Goal: Task Accomplishment & Management: Complete application form

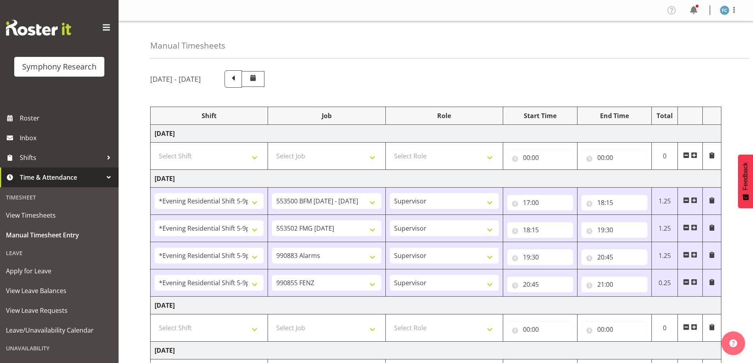
select select "48116"
select select "10242"
select select "48116"
select select "10458"
select select "48116"
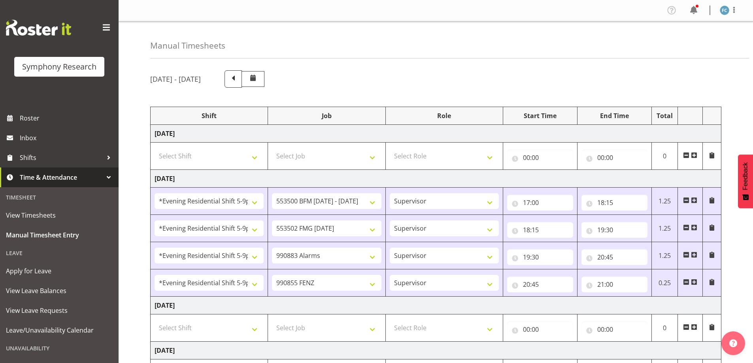
select select "10420"
select select "48116"
select select "9636"
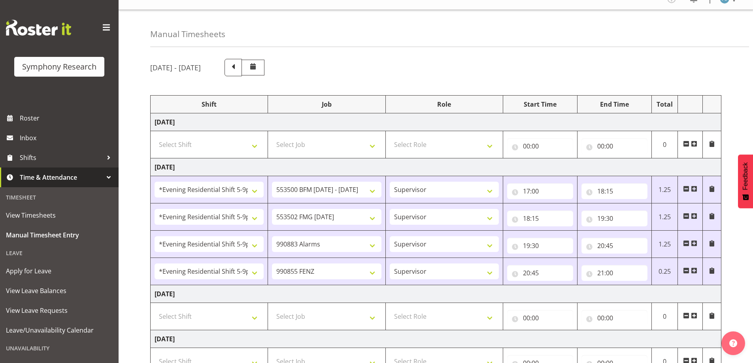
scroll to position [11, 0]
click at [611, 191] on input "18:15" at bounding box center [615, 191] width 66 height 16
click at [656, 211] on select "00 01 02 03 04 05 06 07 08 09 10 11 12 13 14 15 16 17 18 19 20 21 22 23 24 25 2…" at bounding box center [656, 212] width 18 height 16
select select "18"
click at [647, 204] on select "00 01 02 03 04 05 06 07 08 09 10 11 12 13 14 15 16 17 18 19 20 21 22 23 24 25 2…" at bounding box center [656, 212] width 18 height 16
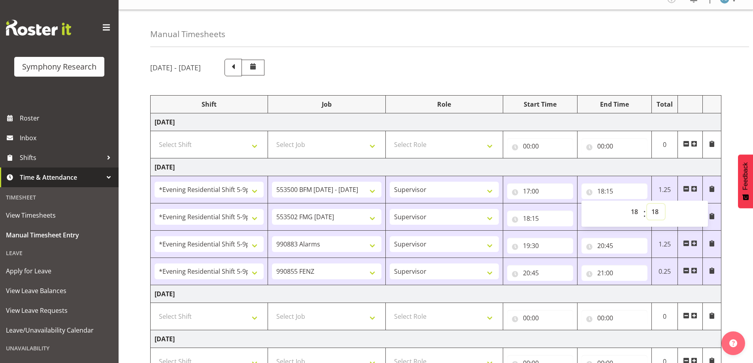
type input "18:18"
click at [660, 214] on select "00 01 02 03 04 05 06 07 08 09 10 11 12 13 14 15 16 17 18 19 20 21 22 23 24 25 2…" at bounding box center [656, 212] width 18 height 16
select select "0"
click at [647, 204] on select "00 01 02 03 04 05 06 07 08 09 10 11 12 13 14 15 16 17 18 19 20 21 22 23 24 25 2…" at bounding box center [656, 212] width 18 height 16
type input "18:00"
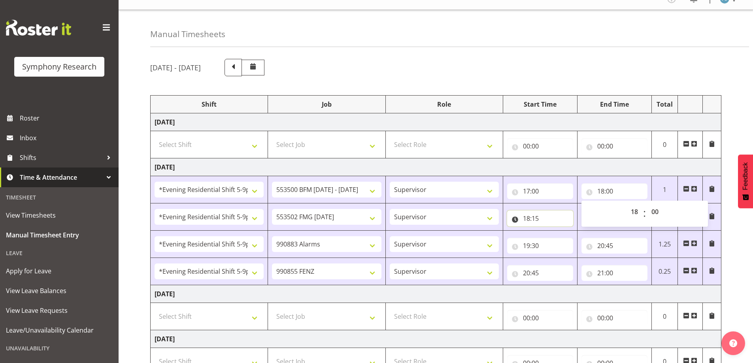
click at [539, 219] on input "18:15" at bounding box center [540, 219] width 66 height 16
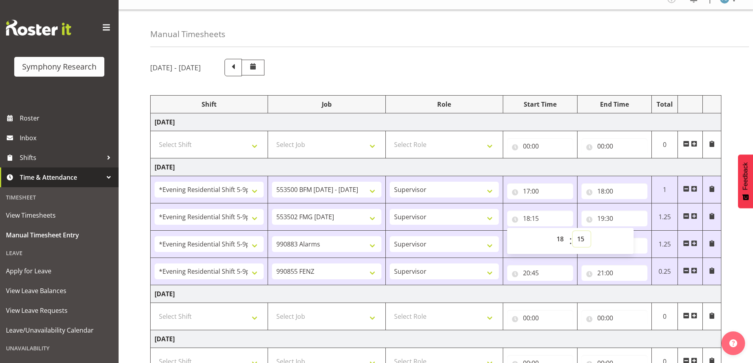
click at [580, 239] on select "00 01 02 03 04 05 06 07 08 09 10 11 12 13 14 15 16 17 18 19 20 21 22 23 24 25 2…" at bounding box center [582, 239] width 18 height 16
select select "18"
click at [573, 231] on select "00 01 02 03 04 05 06 07 08 09 10 11 12 13 14 15 16 17 18 19 20 21 22 23 24 25 2…" at bounding box center [582, 239] width 18 height 16
type input "18:18"
click at [537, 218] on input "18:18" at bounding box center [540, 219] width 66 height 16
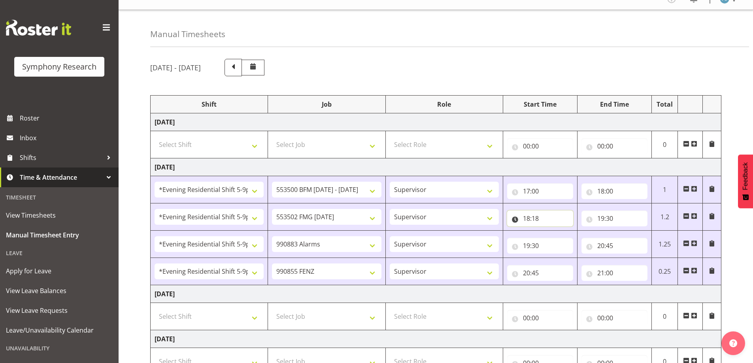
click at [536, 219] on input "18:18" at bounding box center [540, 219] width 66 height 16
click at [581, 238] on select "00 01 02 03 04 05 06 07 08 09 10 11 12 13 14 15 16 17 18 19 20 21 22 23 24 25 2…" at bounding box center [582, 239] width 18 height 16
select select "0"
click at [573, 231] on select "00 01 02 03 04 05 06 07 08 09 10 11 12 13 14 15 16 17 18 19 20 21 22 23 24 25 2…" at bounding box center [582, 239] width 18 height 16
type input "18:00"
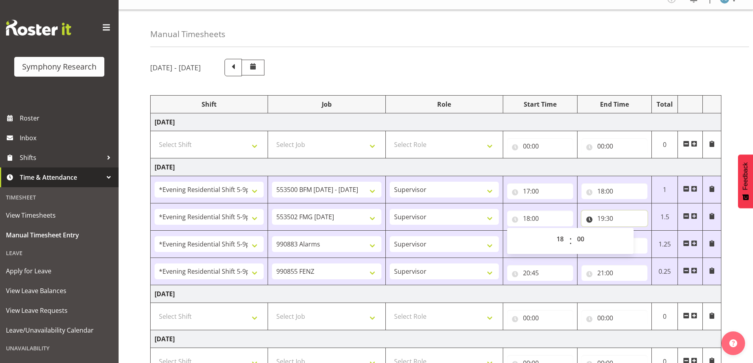
click at [609, 214] on input "19:30" at bounding box center [615, 219] width 66 height 16
click at [657, 241] on select "00 01 02 03 04 05 06 07 08 09 10 11 12 13 14 15 16 17 18 19 20 21 22 23 24 25 2…" at bounding box center [656, 239] width 18 height 16
select select "0"
click at [647, 231] on select "00 01 02 03 04 05 06 07 08 09 10 11 12 13 14 15 16 17 18 19 20 21 22 23 24 25 2…" at bounding box center [656, 239] width 18 height 16
type input "19:00"
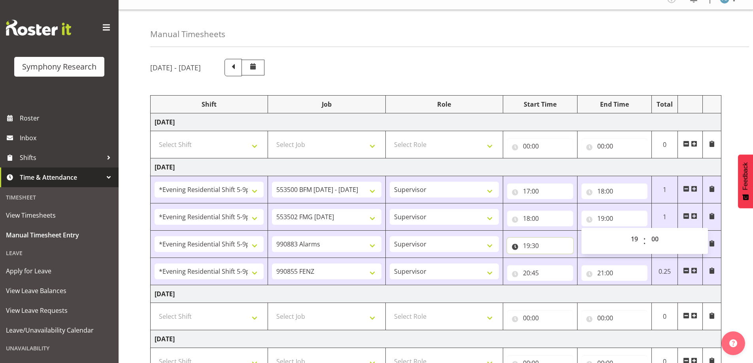
click at [530, 245] on input "19:30" at bounding box center [540, 246] width 66 height 16
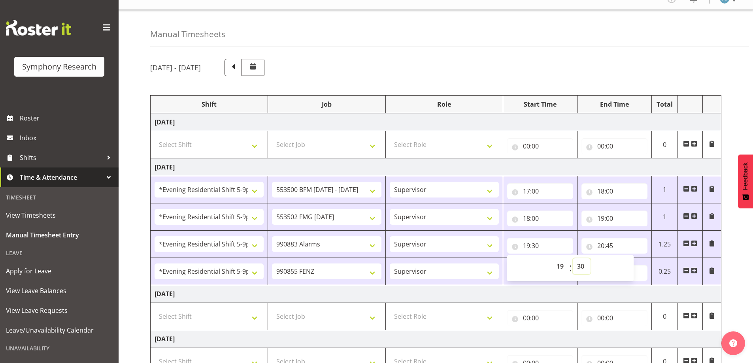
click at [580, 266] on select "00 01 02 03 04 05 06 07 08 09 10 11 12 13 14 15 16 17 18 19 20 21 22 23 24 25 2…" at bounding box center [582, 267] width 18 height 16
select select "0"
click at [573, 259] on select "00 01 02 03 04 05 06 07 08 09 10 11 12 13 14 15 16 17 18 19 20 21 22 23 24 25 2…" at bounding box center [582, 267] width 18 height 16
type input "19:00"
click at [612, 244] on input "20:45" at bounding box center [615, 246] width 66 height 16
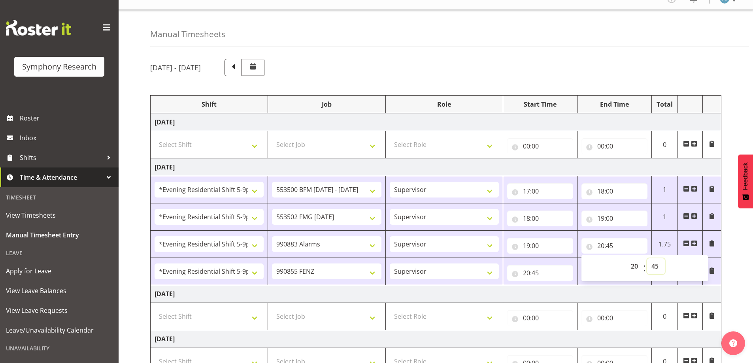
click at [658, 266] on select "00 01 02 03 04 05 06 07 08 09 10 11 12 13 14 15 16 17 18 19 20 21 22 23 24 25 2…" at bounding box center [656, 267] width 18 height 16
select select "0"
click at [647, 259] on select "00 01 02 03 04 05 06 07 08 09 10 11 12 13 14 15 16 17 18 19 20 21 22 23 24 25 2…" at bounding box center [656, 267] width 18 height 16
type input "20:00"
click at [537, 273] on input "20:45" at bounding box center [540, 273] width 66 height 16
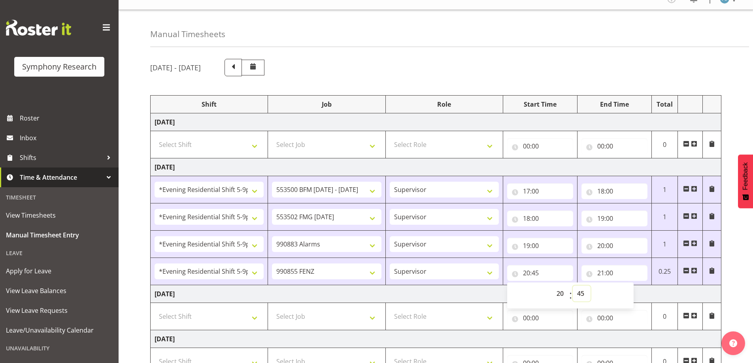
click at [582, 295] on select "00 01 02 03 04 05 06 07 08 09 10 11 12 13 14 15 16 17 18 19 20 21 22 23 24 25 2…" at bounding box center [582, 294] width 18 height 16
select select "0"
click at [573, 286] on select "00 01 02 03 04 05 06 07 08 09 10 11 12 13 14 15 16 17 18 19 20 21 22 23 24 25 2…" at bounding box center [582, 294] width 18 height 16
type input "20:00"
click at [613, 274] on input "21:00" at bounding box center [615, 273] width 66 height 16
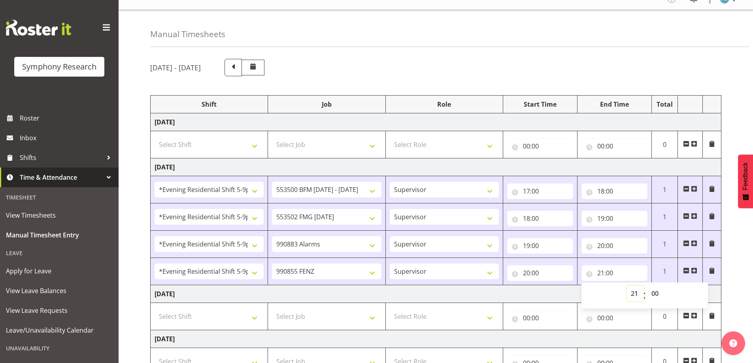
click at [634, 294] on select "00 01 02 03 04 05 06 07 08 09 10 11 12 13 14 15 16 17 18 19 20 21 22 23" at bounding box center [636, 294] width 18 height 16
select select "20"
click at [627, 286] on select "00 01 02 03 04 05 06 07 08 09 10 11 12 13 14 15 16 17 18 19 20 21 22 23" at bounding box center [636, 294] width 18 height 16
type input "20:00"
click at [657, 294] on select "00 01 02 03 04 05 06 07 08 09 10 11 12 13 14 15 16 17 18 19 20 21 22 23 24 25 2…" at bounding box center [656, 294] width 18 height 16
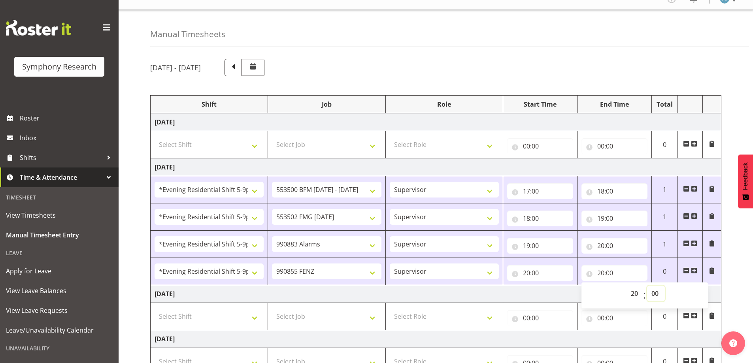
select select "15"
click at [647, 286] on select "00 01 02 03 04 05 06 07 08 09 10 11 12 13 14 15 16 17 18 19 20 21 22 23 24 25 2…" at bounding box center [656, 294] width 18 height 16
type input "20:15"
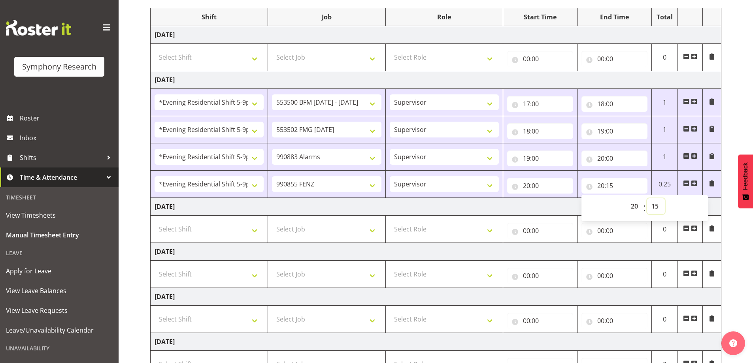
scroll to position [170, 0]
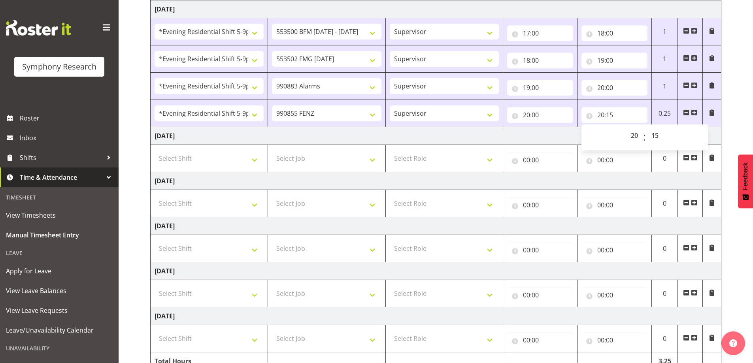
click at [694, 113] on span at bounding box center [694, 113] width 6 height 6
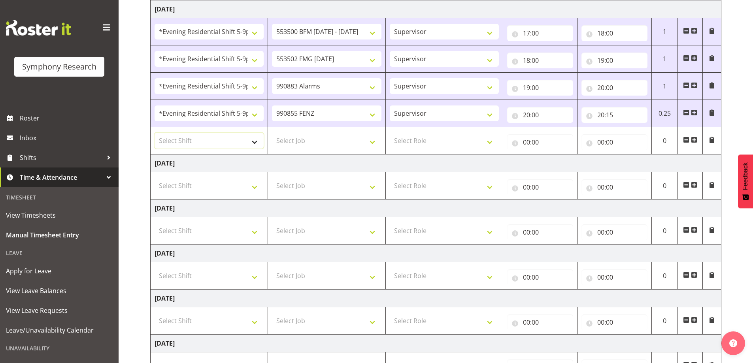
click at [254, 142] on select "Select Shift !!Weekend Residential (Roster IT Shift Label) *Business 9/10am ~ 4…" at bounding box center [209, 141] width 109 height 16
select select "48116"
click at [155, 133] on select "Select Shift !!Weekend Residential (Roster IT Shift Label) *Business 9/10am ~ 4…" at bounding box center [209, 141] width 109 height 16
click at [374, 143] on select "Select Job 550060 IF Admin 553492 World Poll Aus Wave 2 Main 2025 553500 BFM [D…" at bounding box center [326, 141] width 109 height 16
select select "10239"
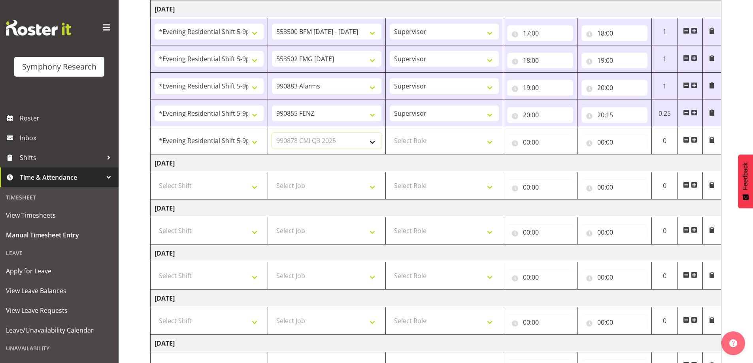
click at [272, 133] on select "Select Job 550060 IF Admin 553492 World Poll Aus Wave 2 Main 2025 553500 BFM [D…" at bounding box center [326, 141] width 109 height 16
click at [491, 141] on select "Select Role Supervisor Briefing Interviewing" at bounding box center [444, 141] width 109 height 16
select select "45"
click at [390, 133] on select "Select Role Supervisor Briefing Interviewing" at bounding box center [444, 141] width 109 height 16
click at [518, 141] on input "00:00" at bounding box center [540, 142] width 66 height 16
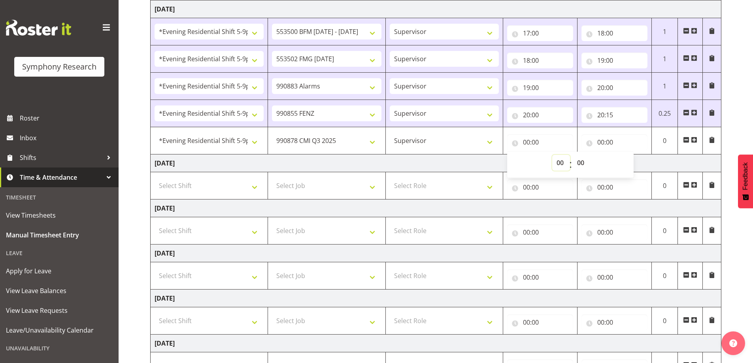
click at [561, 163] on select "00 01 02 03 04 05 06 07 08 09 10 11 12 13 14 15 16 17 18 19 20 21 22 23" at bounding box center [561, 163] width 18 height 16
select select "20"
click at [552, 155] on select "00 01 02 03 04 05 06 07 08 09 10 11 12 13 14 15 16 17 18 19 20 21 22 23" at bounding box center [561, 163] width 18 height 16
type input "20:00"
click at [581, 163] on select "00 01 02 03 04 05 06 07 08 09 10 11 12 13 14 15 16 17 18 19 20 21 22 23 24 25 2…" at bounding box center [582, 163] width 18 height 16
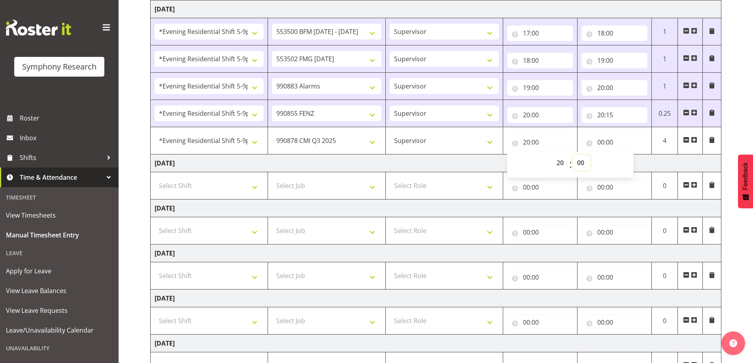
select select "15"
click at [573, 155] on select "00 01 02 03 04 05 06 07 08 09 10 11 12 13 14 15 16 17 18 19 20 21 22 23 24 25 2…" at bounding box center [582, 163] width 18 height 16
type input "20:15"
click at [589, 142] on input "00:00" at bounding box center [615, 142] width 66 height 16
click at [633, 162] on select "00 01 02 03 04 05 06 07 08 09 10 11 12 13 14 15 16 17 18 19 20 21 22 23" at bounding box center [636, 163] width 18 height 16
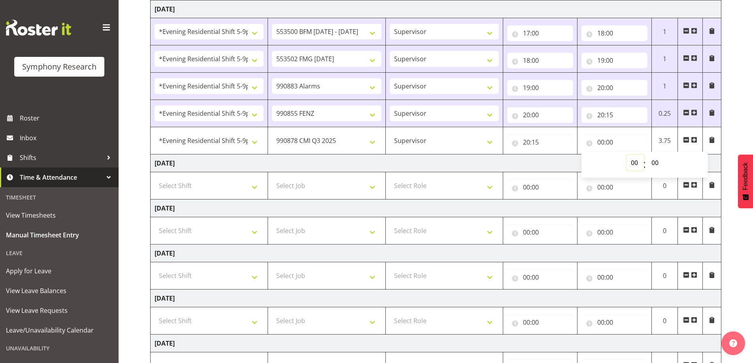
select select "21"
click at [627, 155] on select "00 01 02 03 04 05 06 07 08 09 10 11 12 13 14 15 16 17 18 19 20 21 22 23" at bounding box center [636, 163] width 18 height 16
type input "21:00"
click at [656, 163] on select "00 01 02 03 04 05 06 07 08 09 10 11 12 13 14 15 16 17 18 19 20 21 22 23 24 25 2…" at bounding box center [656, 163] width 18 height 16
select select "30"
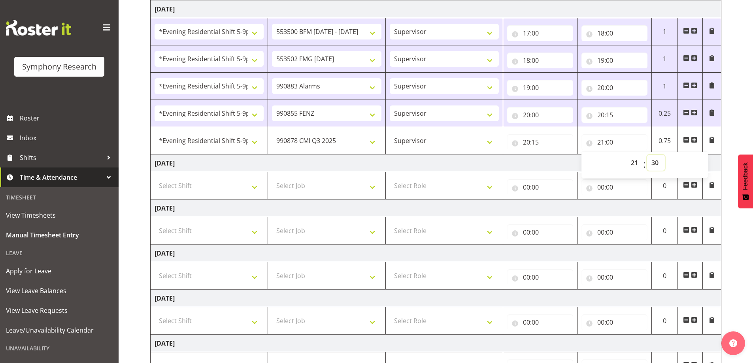
click at [647, 155] on select "00 01 02 03 04 05 06 07 08 09 10 11 12 13 14 15 16 17 18 19 20 21 22 23 24 25 2…" at bounding box center [656, 163] width 18 height 16
type input "21:30"
click at [655, 164] on select "00 01 02 03 04 05 06 07 08 09 10 11 12 13 14 15 16 17 18 19 20 21 22 23 24 25 2…" at bounding box center [656, 163] width 18 height 16
select select "15"
click at [647, 155] on select "00 01 02 03 04 05 06 07 08 09 10 11 12 13 14 15 16 17 18 19 20 21 22 23 24 25 2…" at bounding box center [656, 163] width 18 height 16
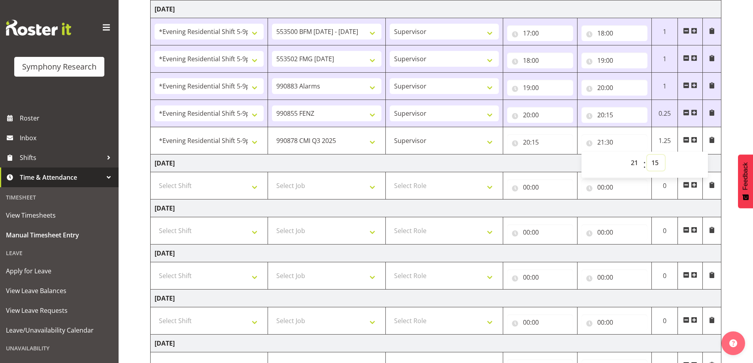
type input "21:15"
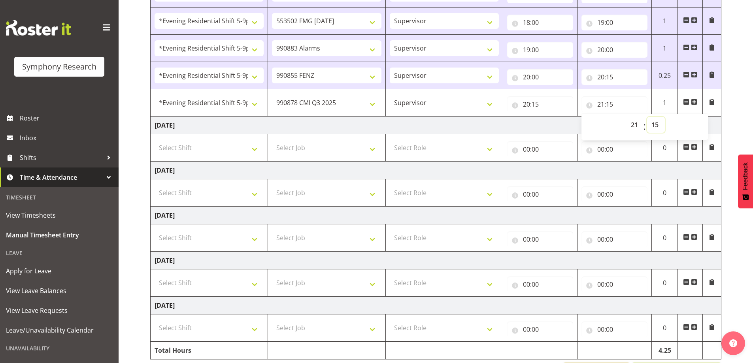
scroll to position [236, 0]
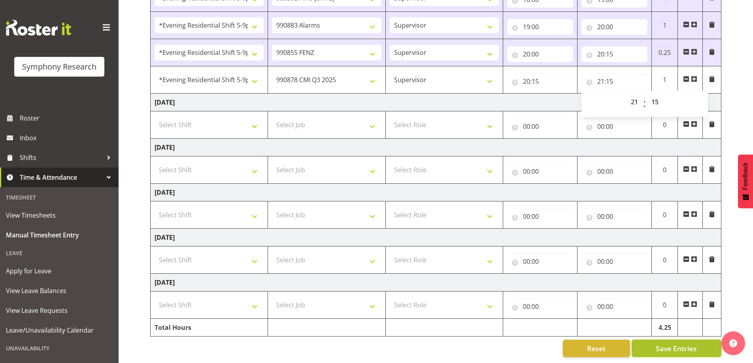
click at [669, 344] on span "Save Entries" at bounding box center [676, 349] width 41 height 10
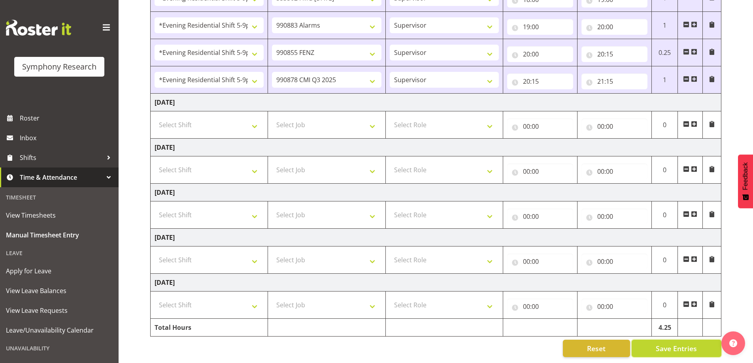
scroll to position [78, 0]
